Goal: Navigation & Orientation: Find specific page/section

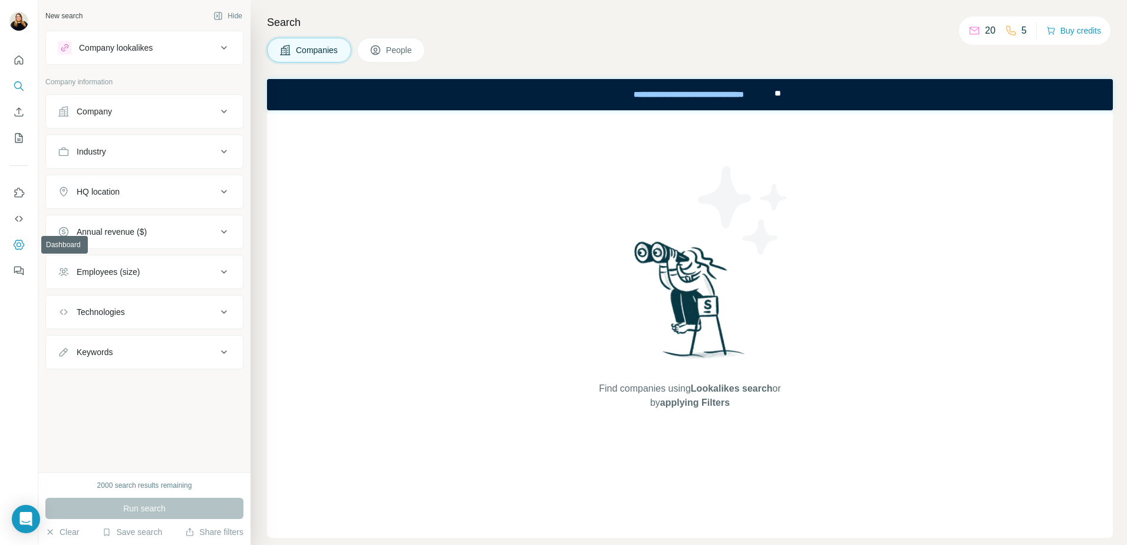
click at [19, 245] on icon "Dashboard" at bounding box center [19, 245] width 12 height 12
